Goal: Task Accomplishment & Management: Use online tool/utility

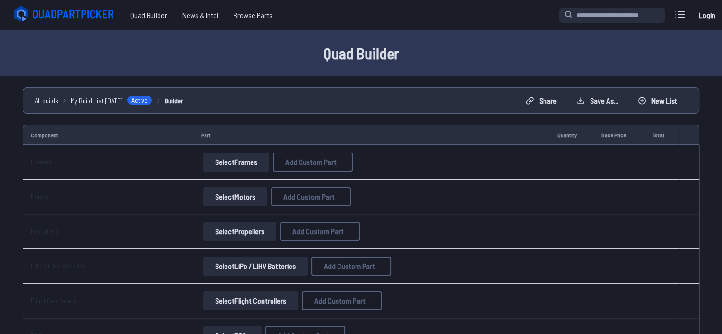
click at [289, 163] on span "Add Custom Part" at bounding box center [310, 162] width 51 height 8
select select "**********"
click at [308, 134] on input at bounding box center [365, 136] width 202 height 20
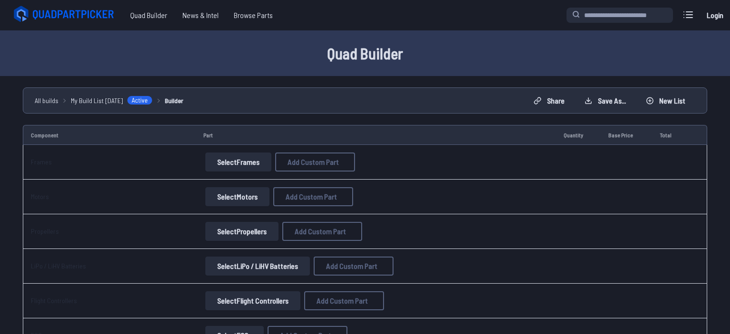
click at [456, 43] on icon at bounding box center [454, 47] width 9 height 9
